Goal: Information Seeking & Learning: Check status

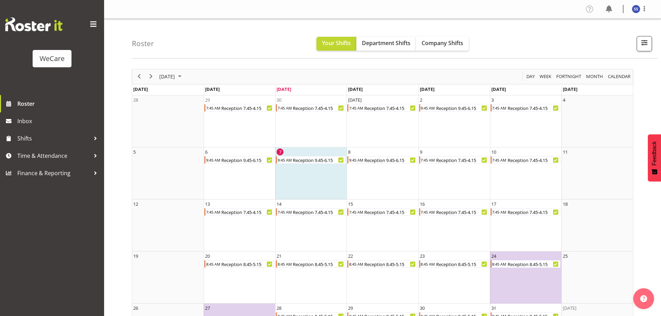
scroll to position [45, 0]
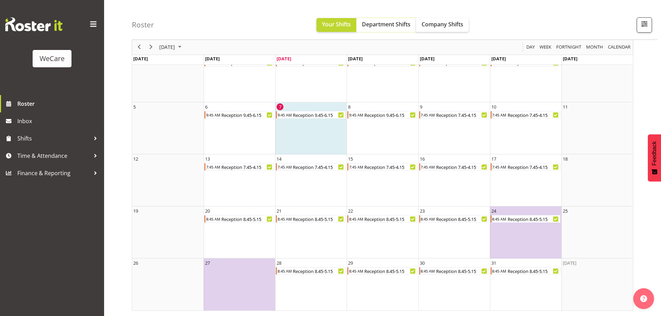
click at [377, 28] on span "Department Shifts" at bounding box center [386, 24] width 49 height 8
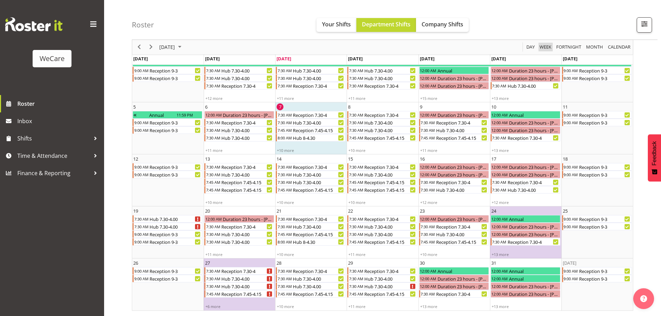
click at [547, 48] on span "Week" at bounding box center [545, 47] width 13 height 9
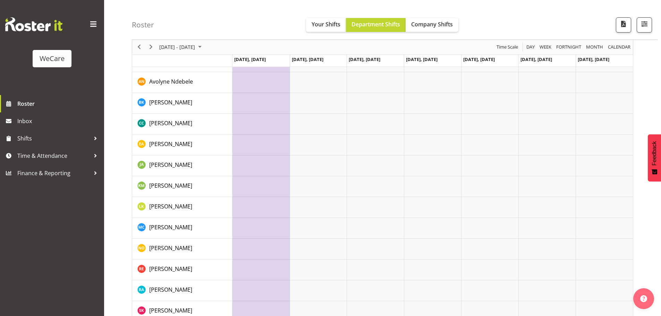
scroll to position [357, 0]
click at [140, 44] on span "Previous" at bounding box center [139, 47] width 8 height 9
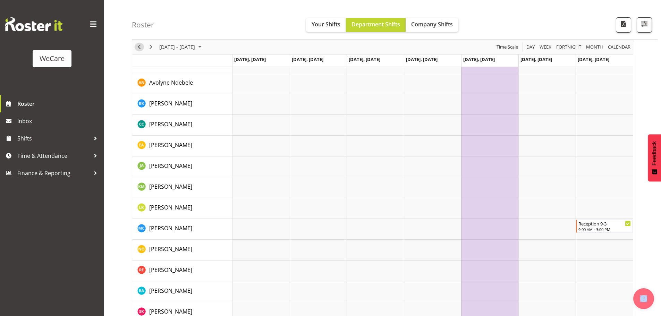
click at [140, 48] on span "Previous" at bounding box center [139, 47] width 8 height 9
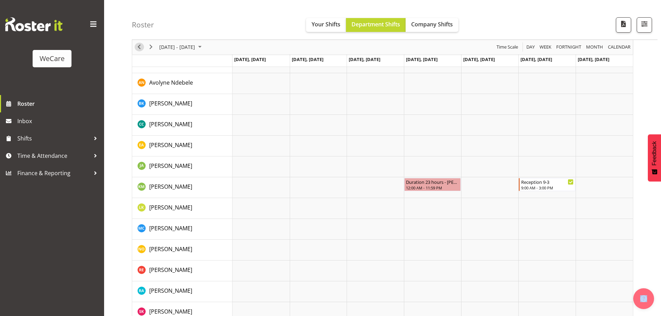
click at [136, 46] on span "Previous" at bounding box center [139, 47] width 8 height 9
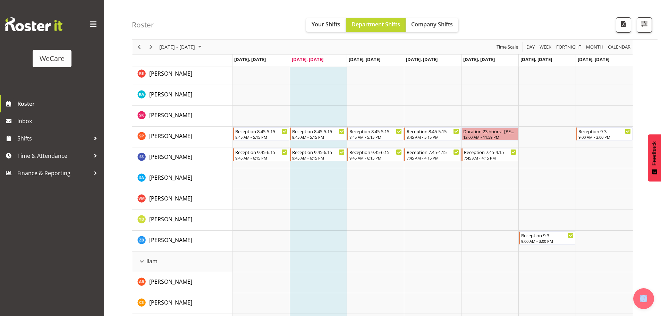
scroll to position [566, 0]
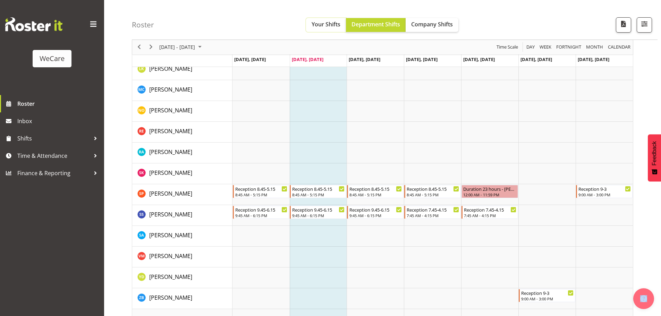
click at [318, 28] on span "Your Shifts" at bounding box center [326, 24] width 29 height 8
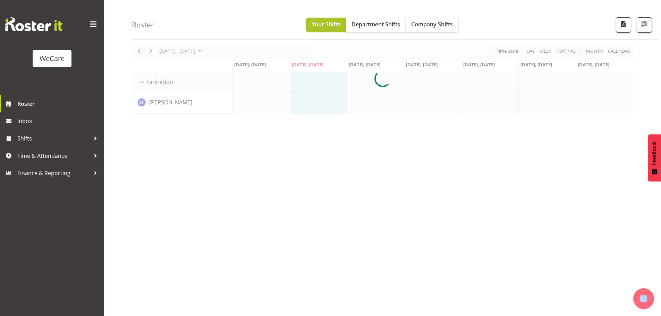
scroll to position [25, 0]
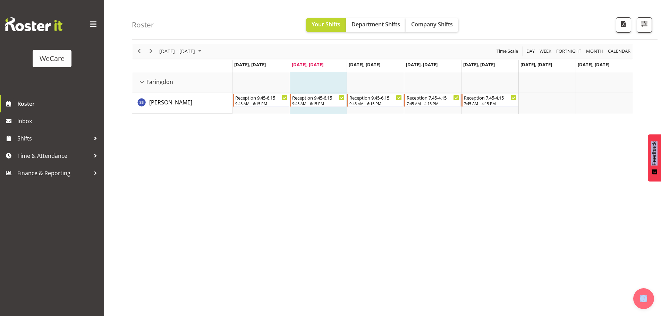
click at [434, 16] on div "Roster Your Shifts Department Shifts Company Shifts All Locations Clear Busines…" at bounding box center [395, 20] width 526 height 40
click at [433, 21] on span "Company Shifts" at bounding box center [432, 24] width 42 height 8
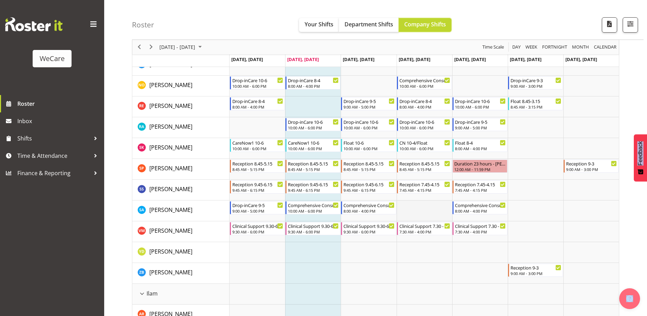
scroll to position [511, 0]
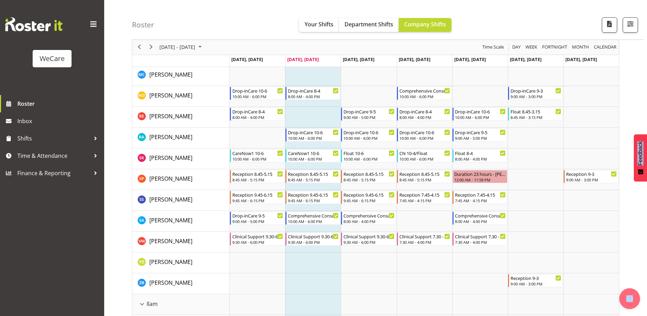
click at [363, 62] on td "[DATE], [DATE]" at bounding box center [368, 60] width 56 height 12
click at [368, 58] on span "[DATE], [DATE]" at bounding box center [359, 59] width 32 height 6
click at [388, 60] on td "[DATE], [DATE]" at bounding box center [368, 60] width 56 height 12
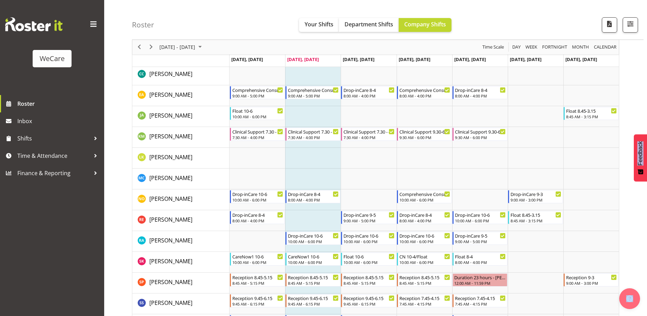
scroll to position [407, 0]
click at [150, 47] on span "Next" at bounding box center [151, 47] width 8 height 9
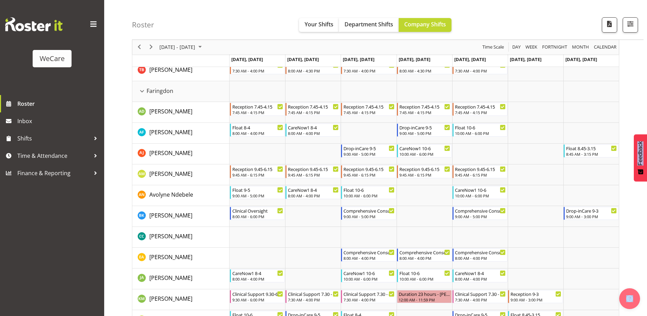
scroll to position [234, 0]
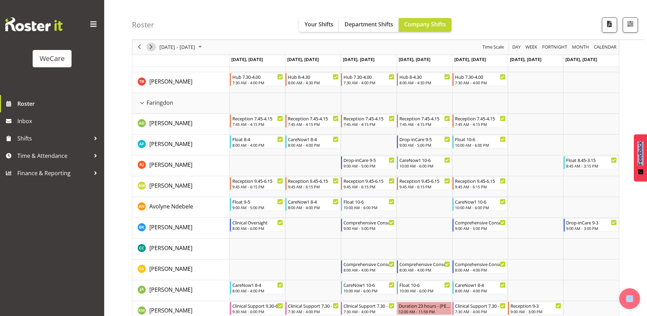
drag, startPoint x: 152, startPoint y: 45, endPoint x: 296, endPoint y: 100, distance: 154.1
click at [152, 45] on span "Next" at bounding box center [151, 47] width 8 height 9
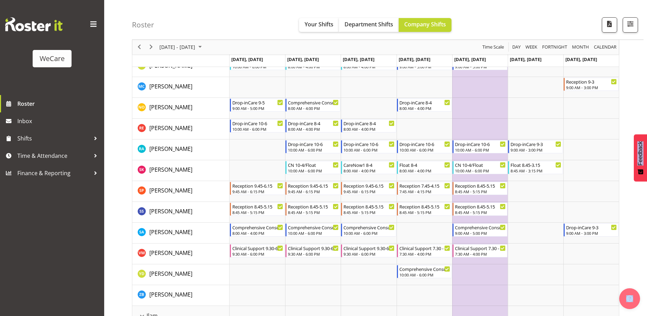
scroll to position [511, 0]
